Goal: Task Accomplishment & Management: Use online tool/utility

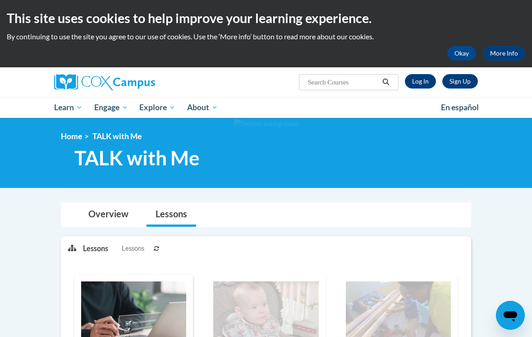
click at [422, 81] on link "Log In" at bounding box center [420, 81] width 31 height 14
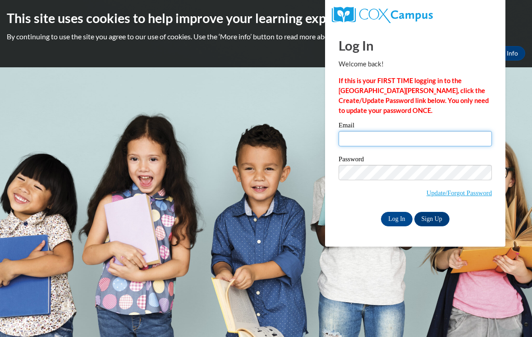
click at [390, 138] on input "Email" at bounding box center [415, 138] width 153 height 15
type input "sybledooley@gmail.com"
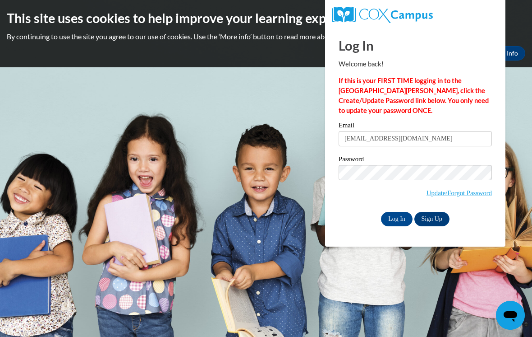
click at [397, 218] on input "Log In" at bounding box center [397, 219] width 32 height 14
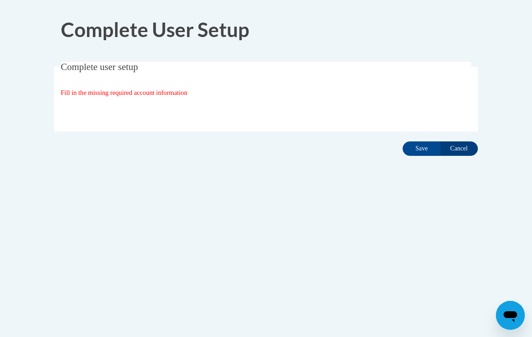
click at [425, 148] on input "Save" at bounding box center [422, 148] width 38 height 14
click at [425, 143] on input "Save" at bounding box center [422, 148] width 38 height 14
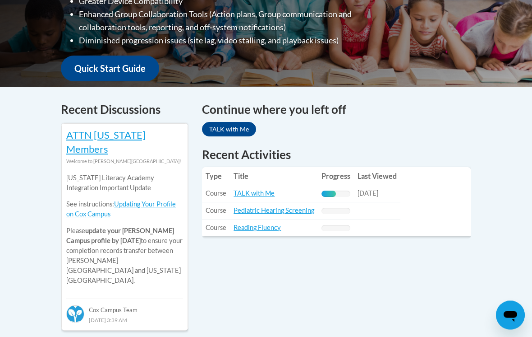
scroll to position [315, 0]
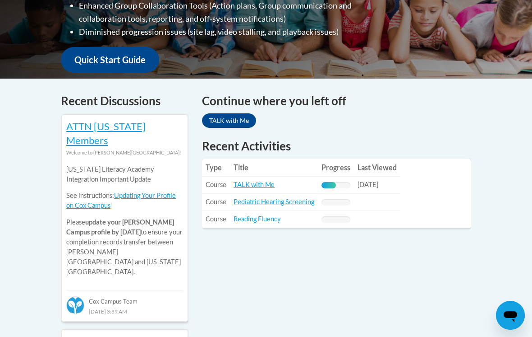
click at [260, 180] on link "TALK with Me" at bounding box center [254, 184] width 41 height 8
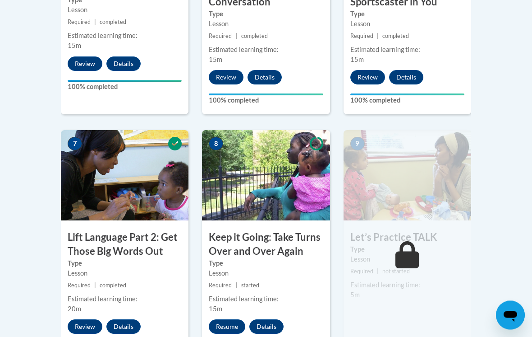
scroll to position [686, 0]
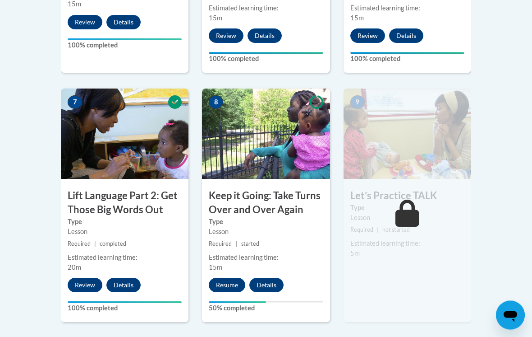
click at [231, 278] on button "Resume" at bounding box center [227, 285] width 37 height 14
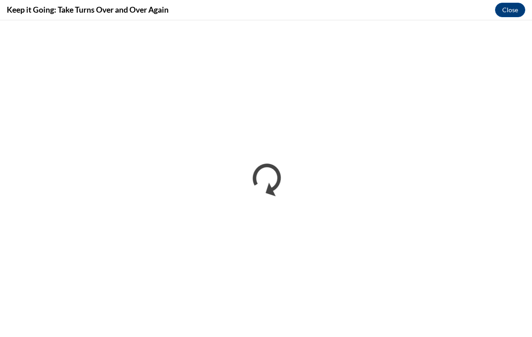
scroll to position [0, 0]
